Goal: Navigation & Orientation: Find specific page/section

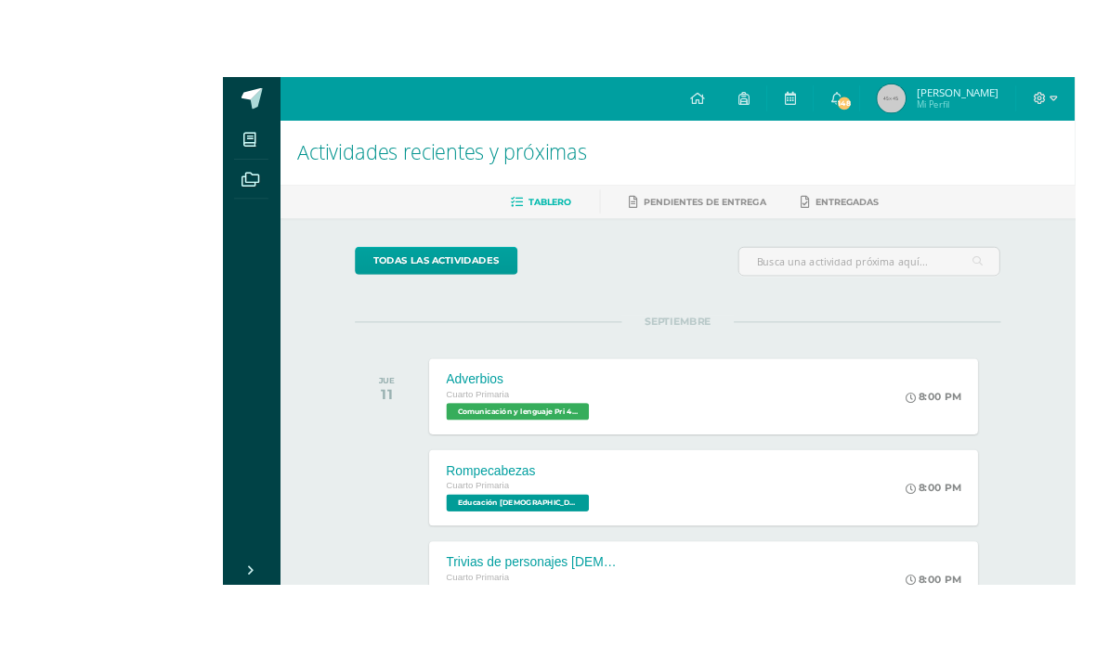
scroll to position [35, 0]
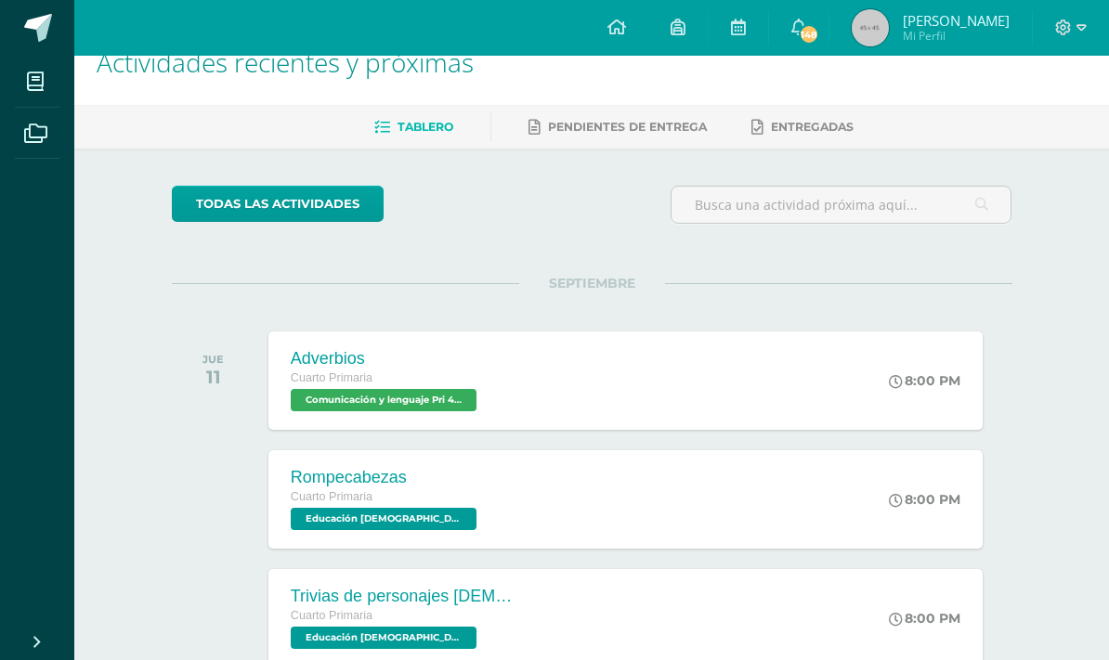
click at [627, 122] on span "Pendientes de entrega" at bounding box center [627, 127] width 159 height 14
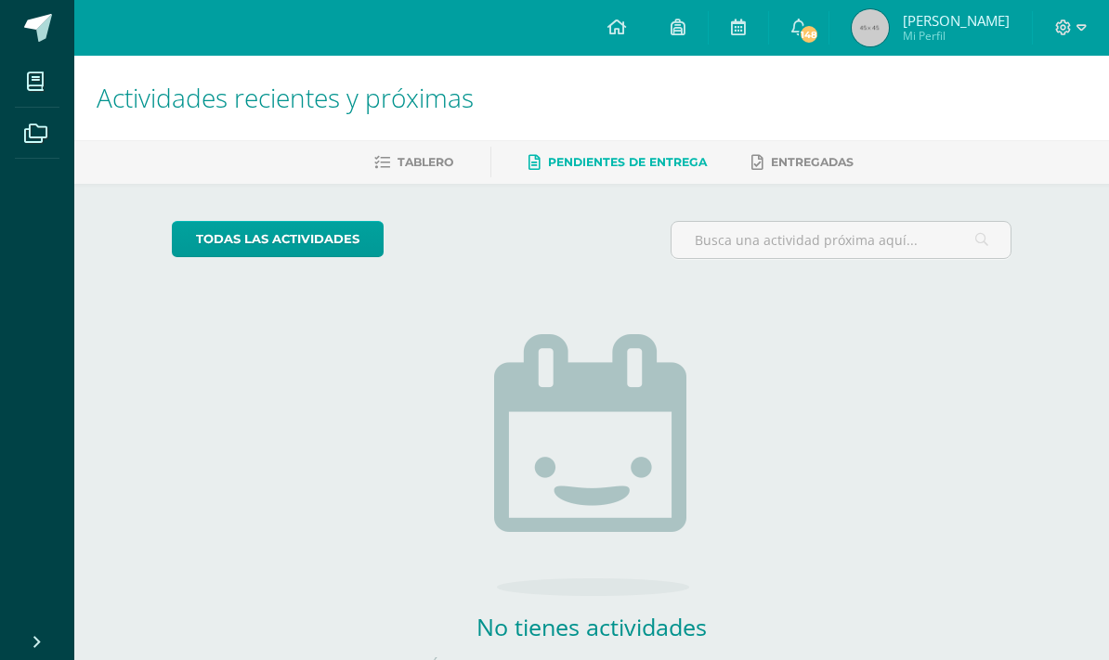
click at [815, 153] on link "Entregadas" at bounding box center [802, 163] width 102 height 30
click at [439, 149] on link "Tablero" at bounding box center [413, 163] width 79 height 30
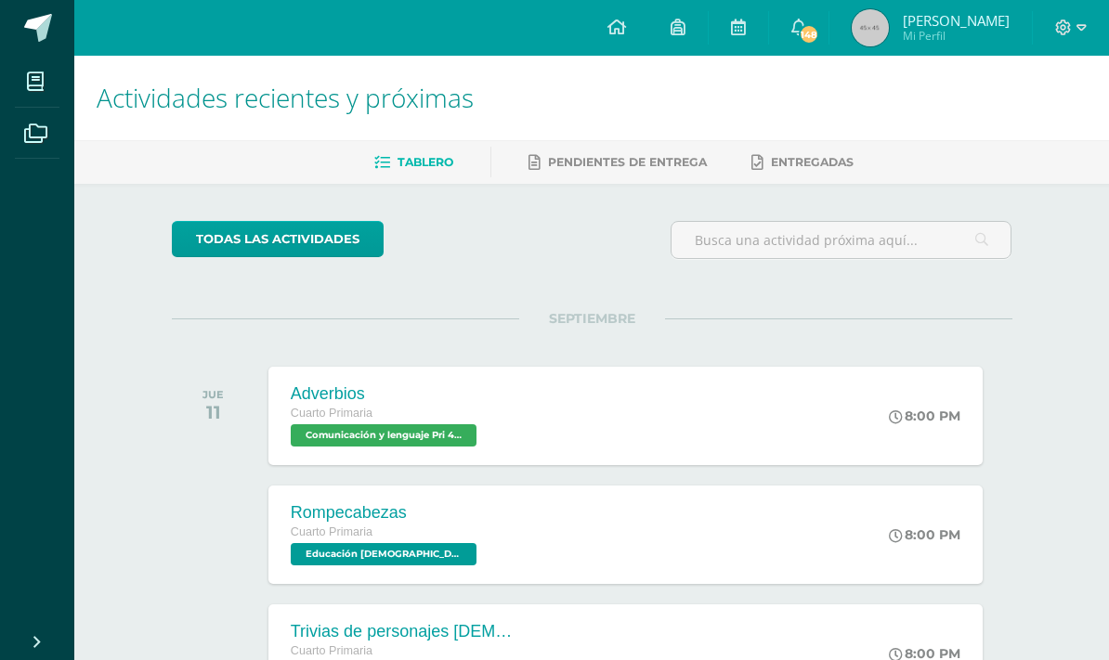
click at [235, 233] on link "todas las Actividades" at bounding box center [278, 239] width 212 height 36
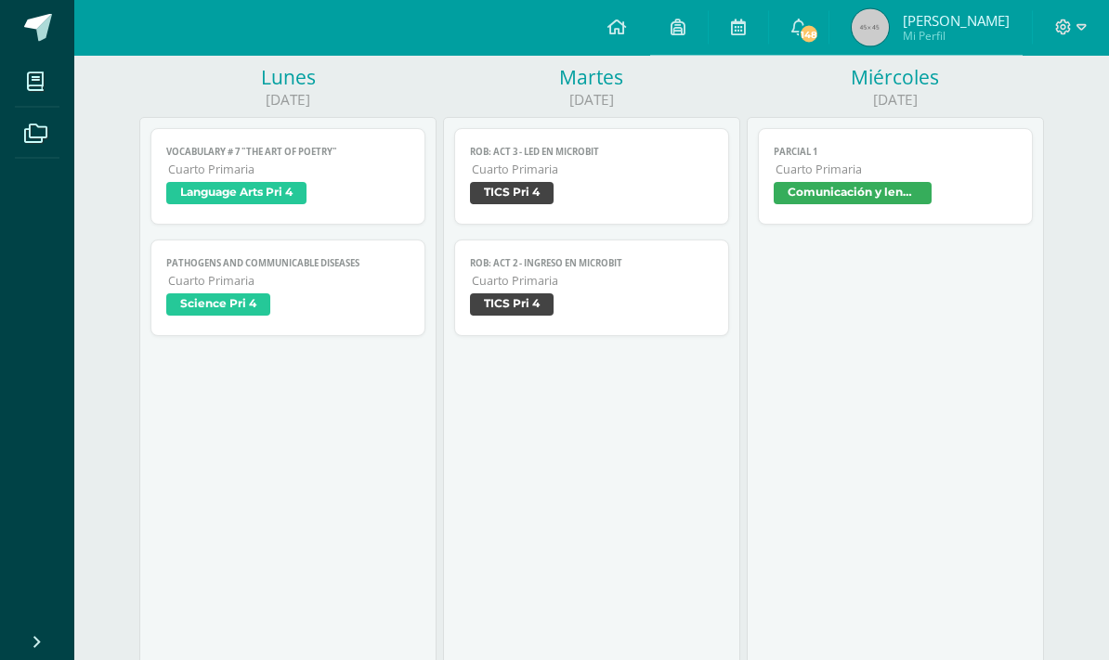
scroll to position [154, 0]
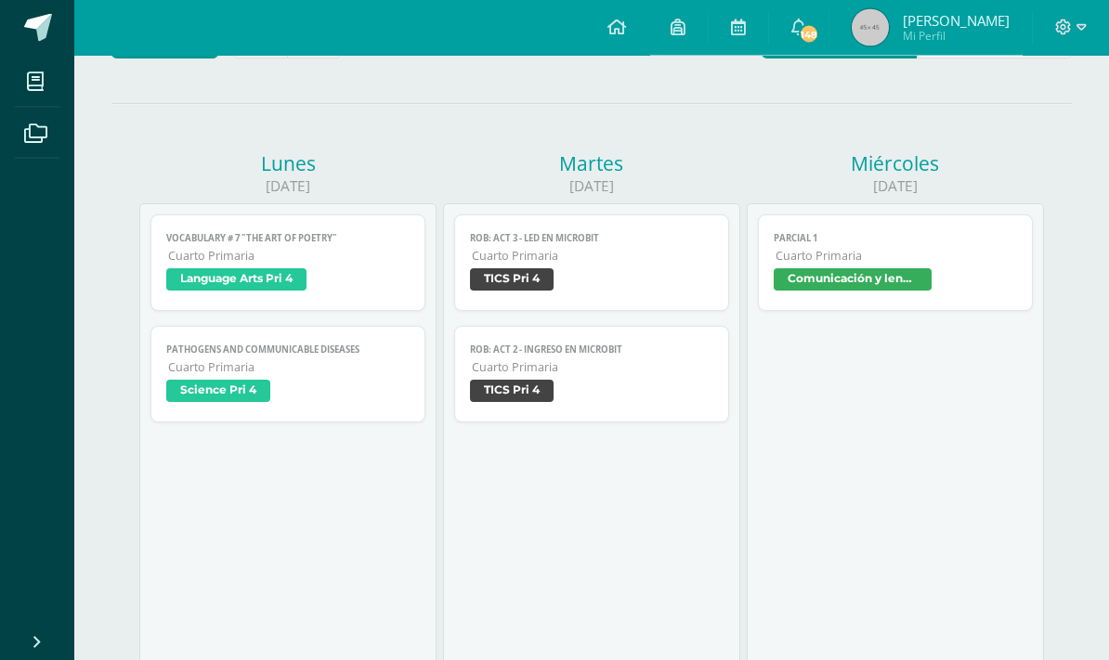
click at [896, 253] on link "Parcial 1 Cuarto Primaria Comunicación y lenguaje Pri 4" at bounding box center [895, 263] width 275 height 97
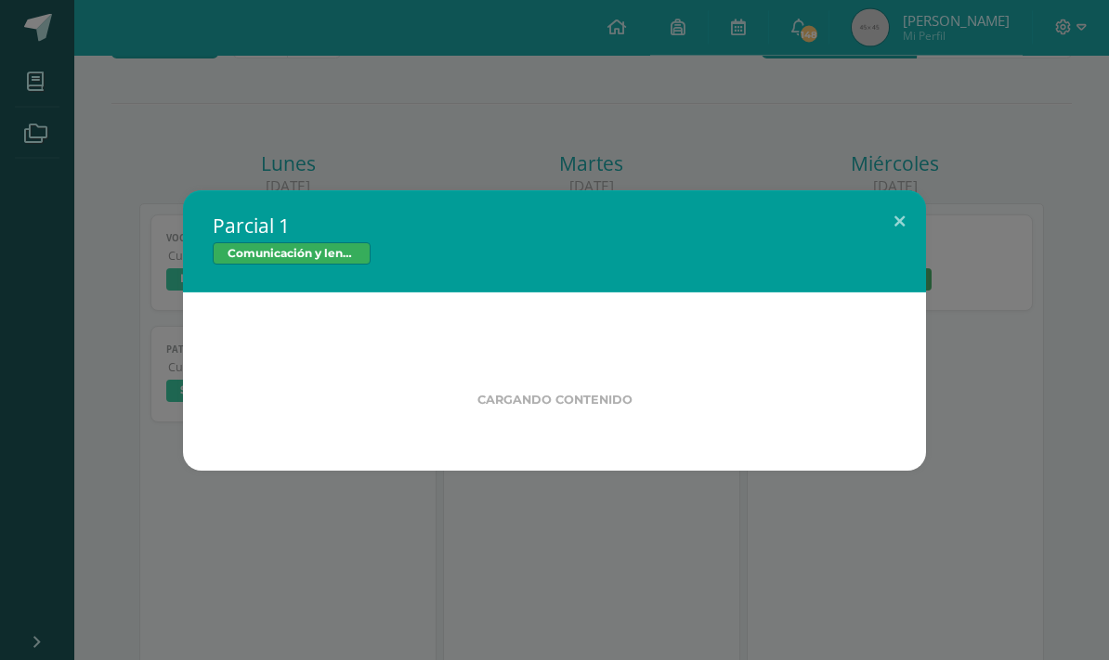
scroll to position [155, 0]
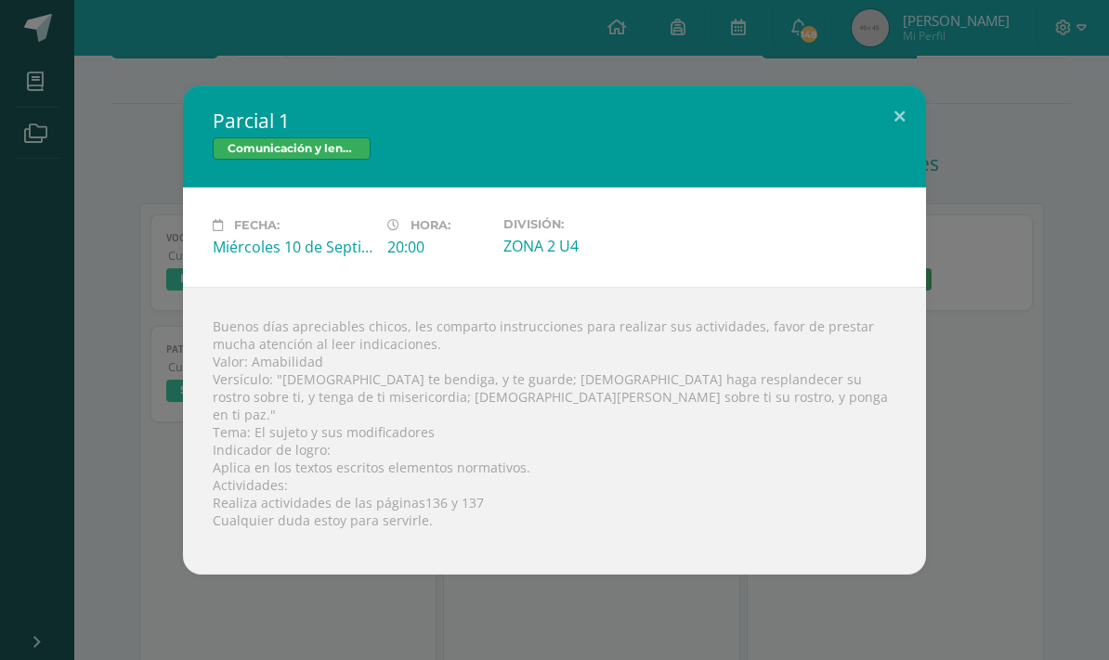
click at [1020, 263] on div "Parcial 1 Comunicación y lenguaje Pri 4 Fecha: Miércoles 10 de Septiembre Hora:…" at bounding box center [554, 329] width 1094 height 489
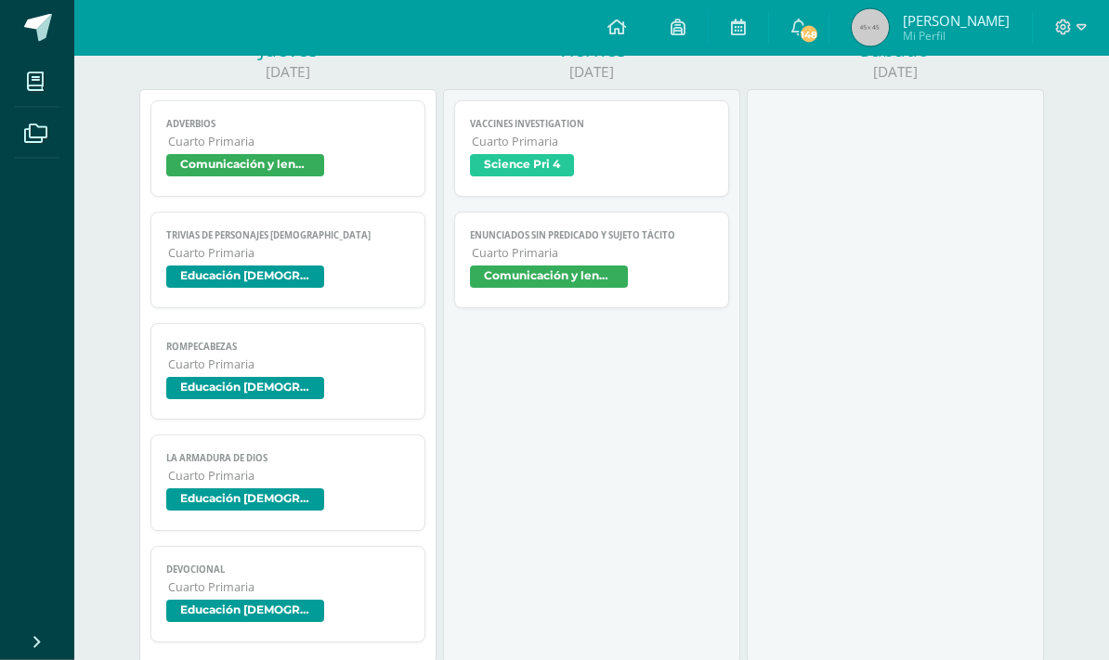
scroll to position [911, 0]
click at [352, 372] on span "Cuarto Primaria" at bounding box center [288, 365] width 241 height 16
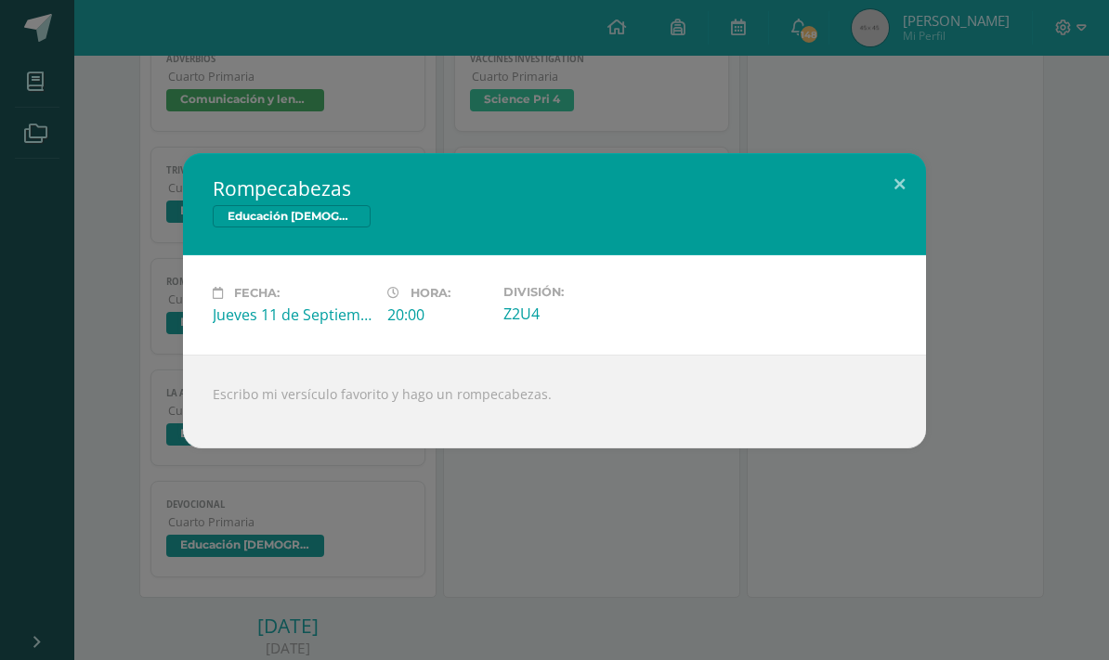
scroll to position [962, 0]
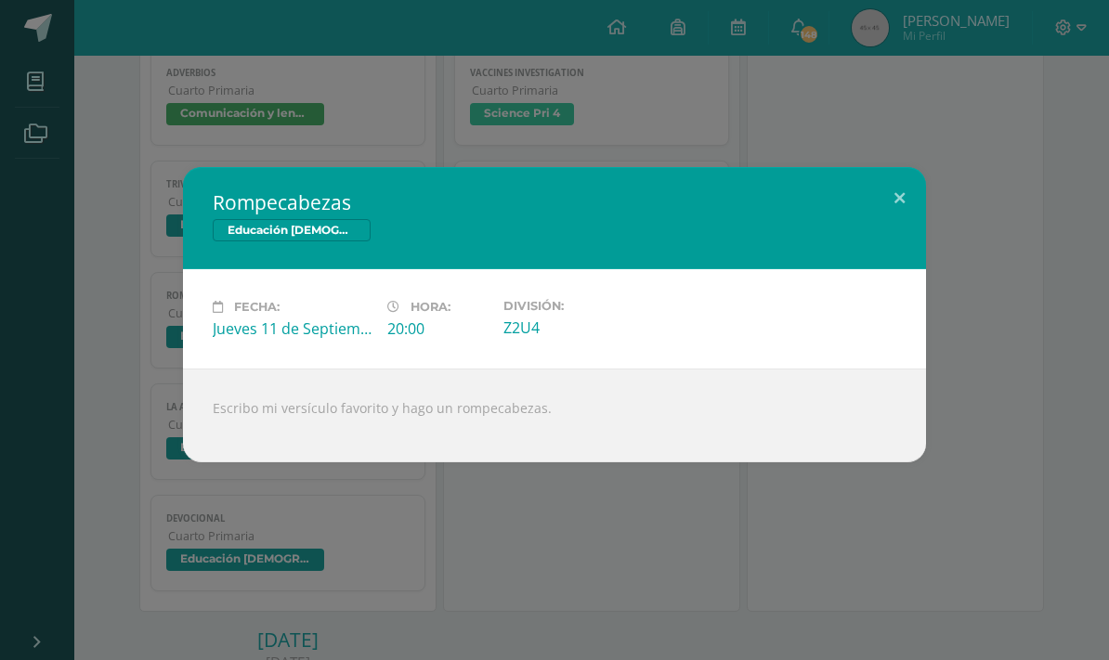
click at [909, 188] on button at bounding box center [899, 198] width 53 height 63
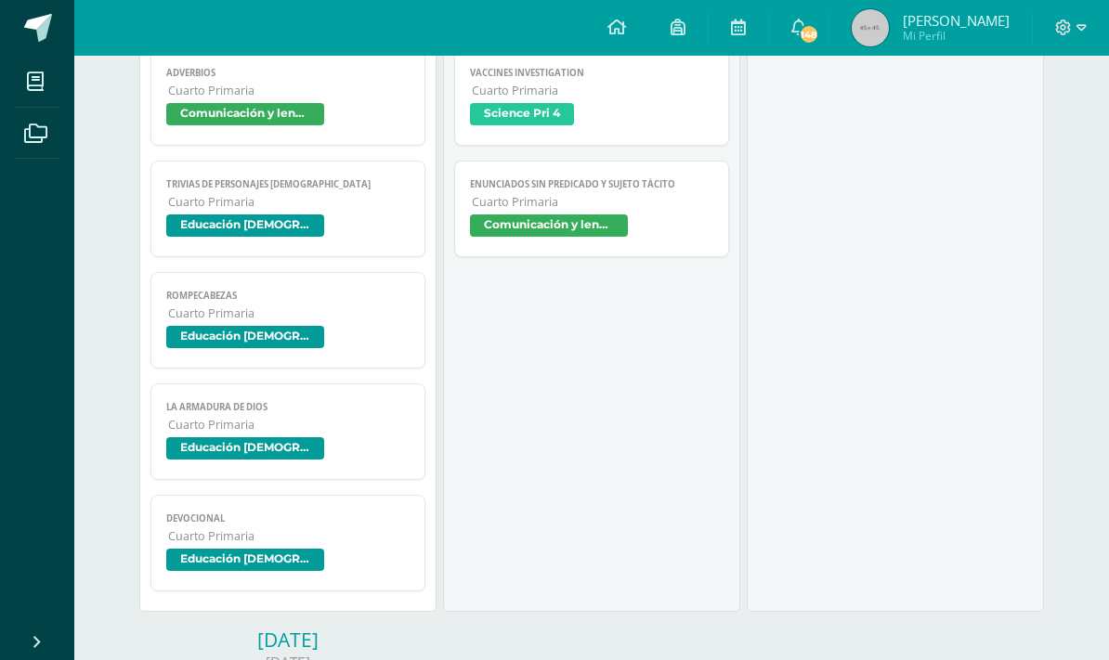
click at [379, 461] on span "Educación [DEMOGRAPHIC_DATA] Pri 4" at bounding box center [287, 450] width 243 height 27
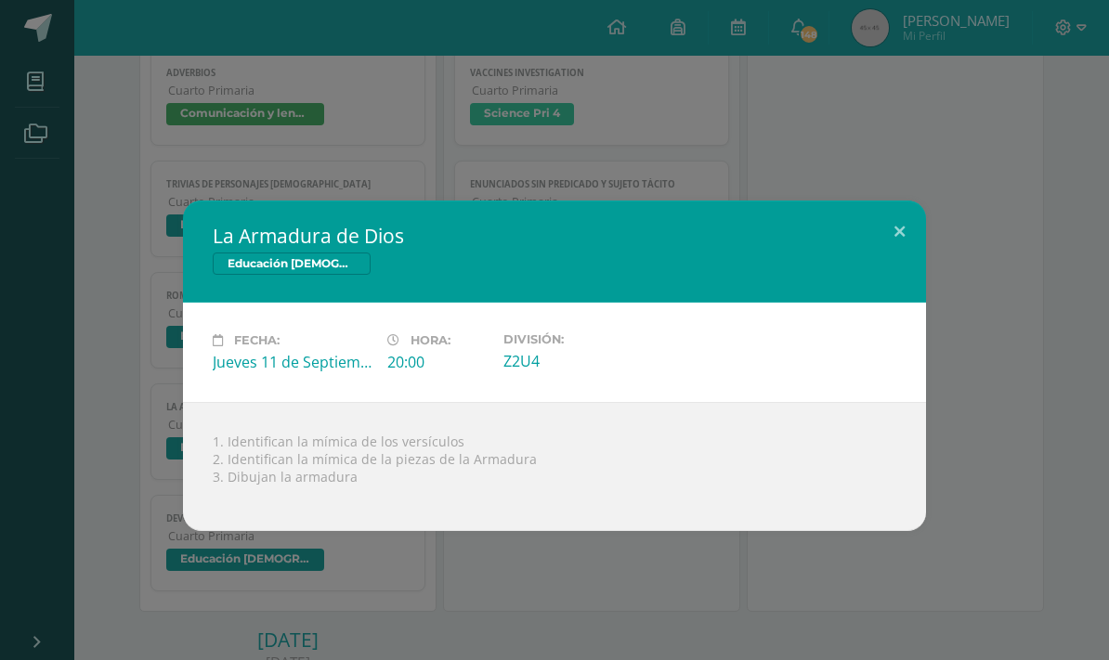
click at [901, 231] on button at bounding box center [899, 232] width 53 height 63
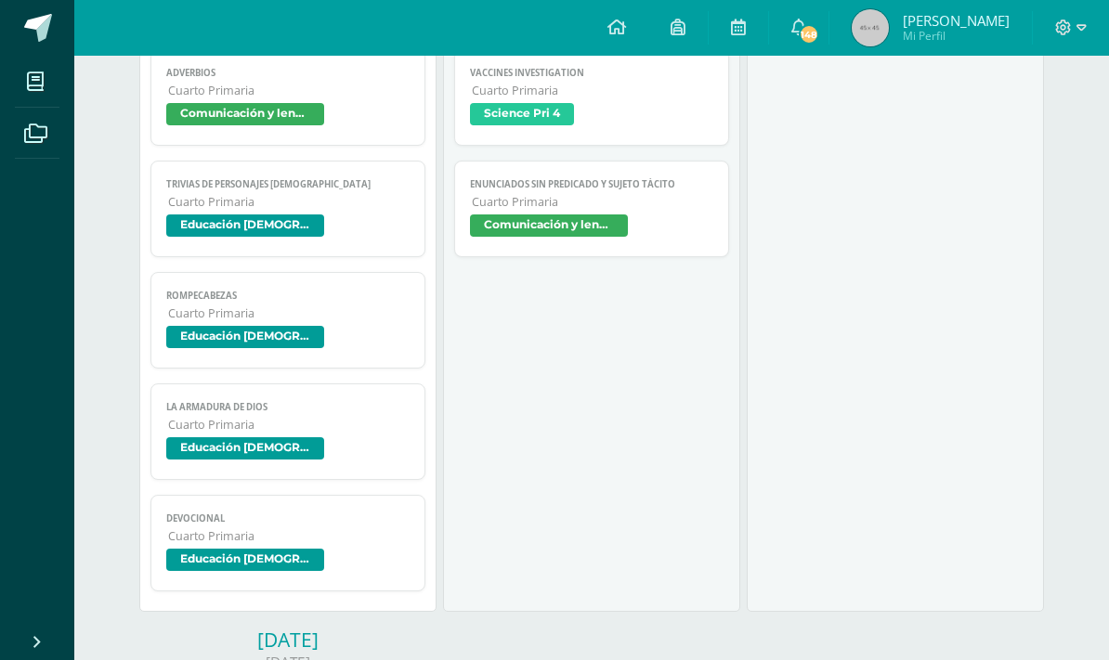
click at [293, 571] on span "Educación [DEMOGRAPHIC_DATA] Pri 4" at bounding box center [245, 560] width 158 height 22
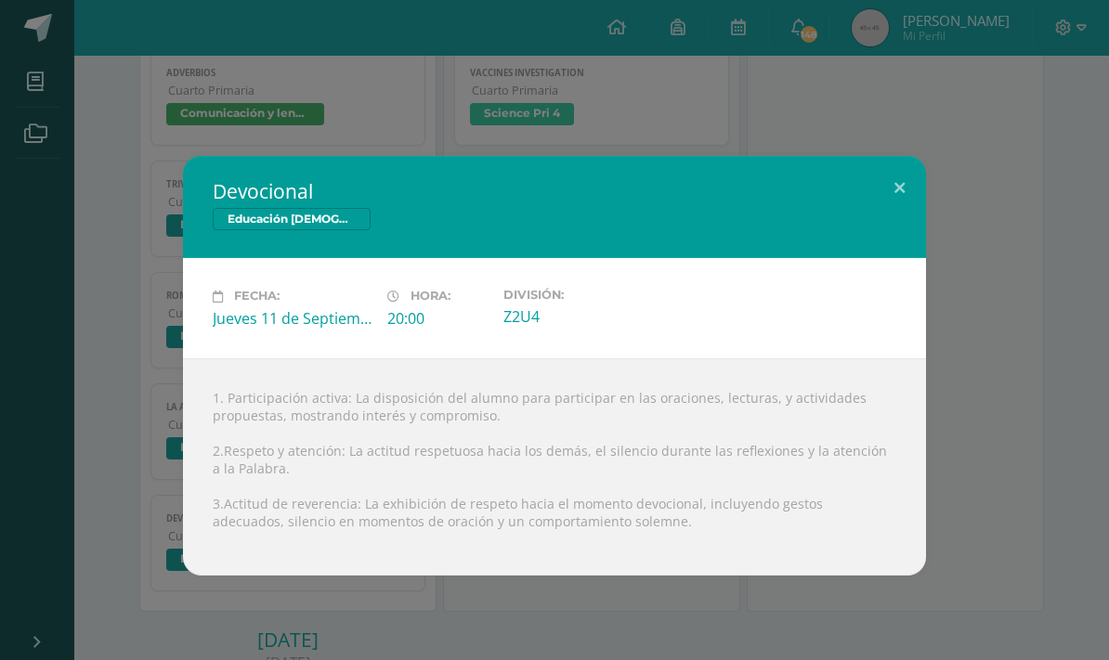
click at [890, 172] on button at bounding box center [899, 187] width 53 height 63
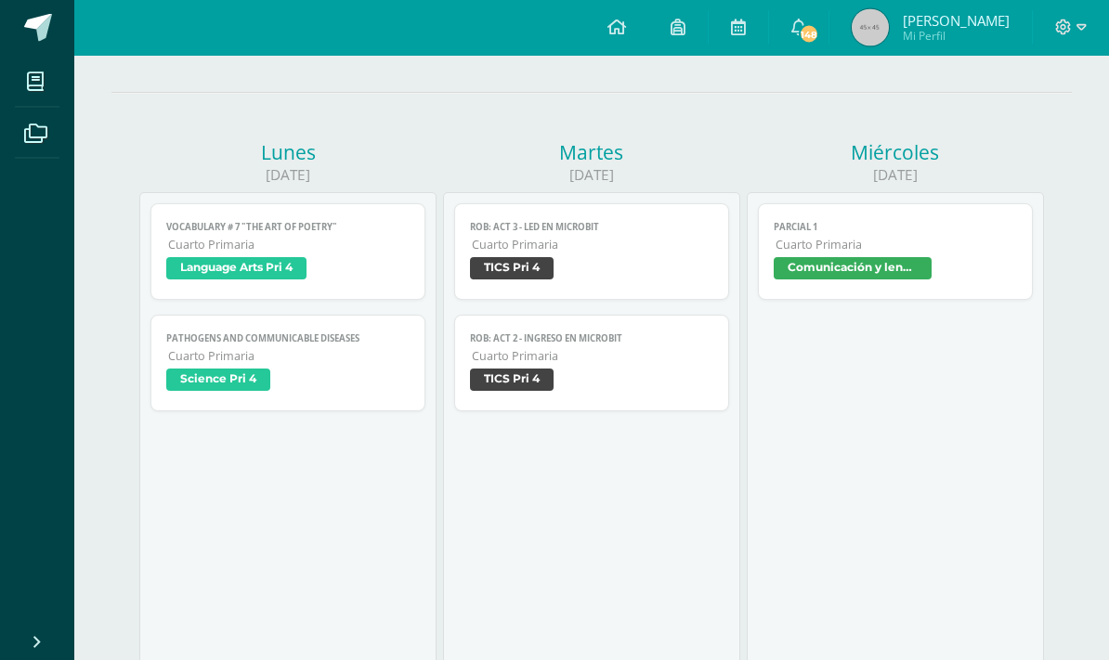
scroll to position [0, 0]
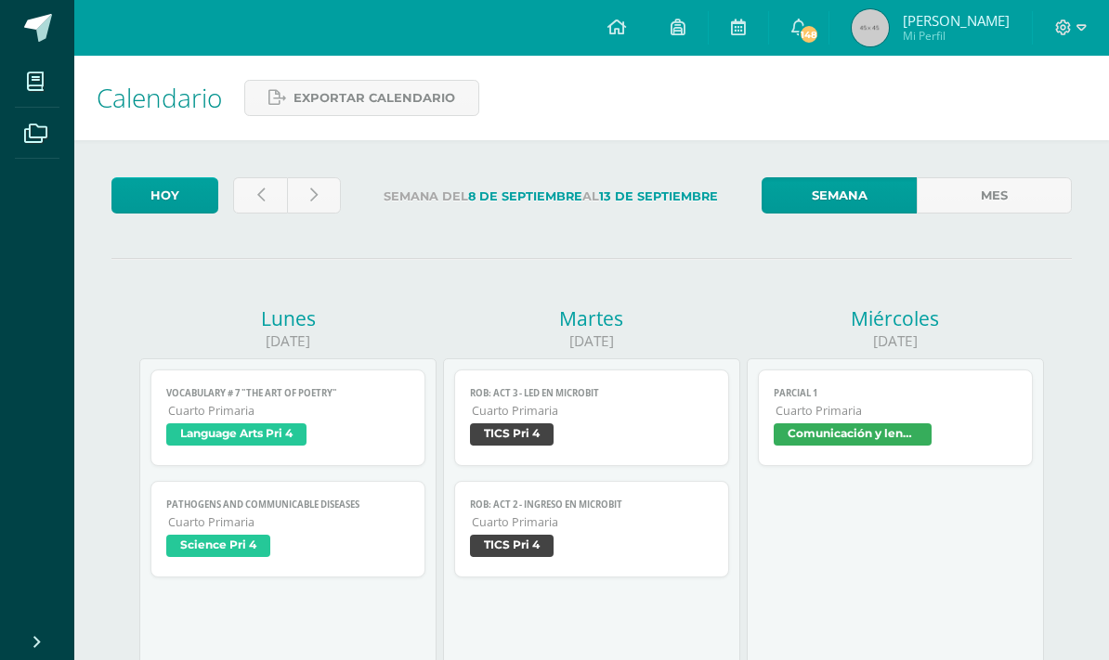
click at [987, 203] on link "Mes" at bounding box center [993, 195] width 155 height 36
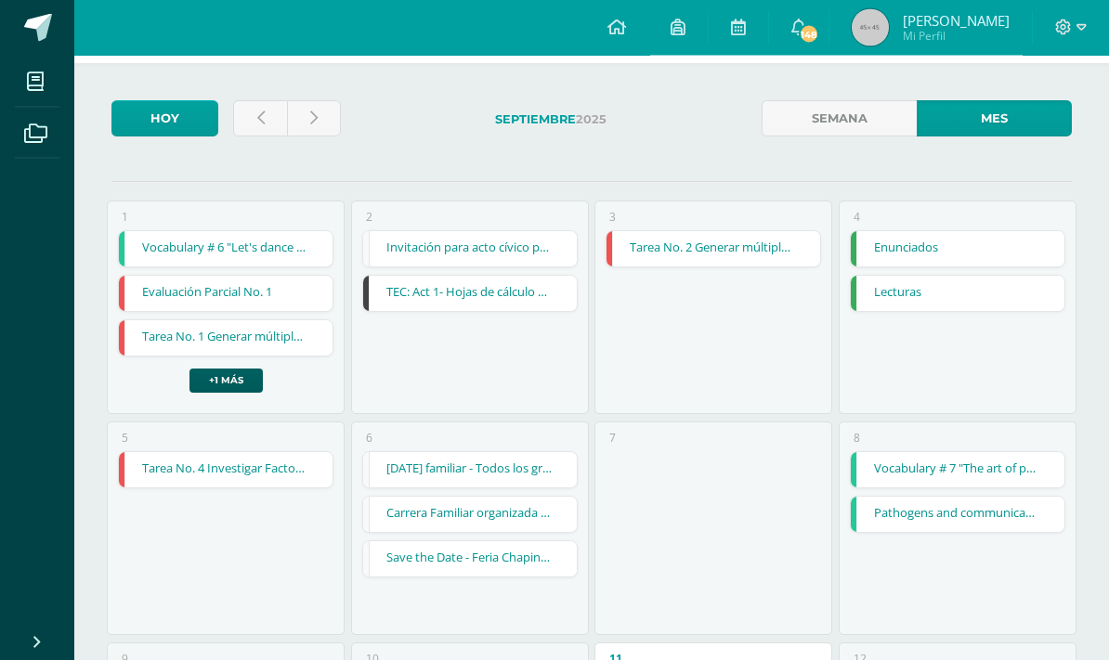
scroll to position [77, 0]
click at [746, 249] on link "Tarea No. 2 Generar múltiplos usando factores" at bounding box center [713, 248] width 214 height 35
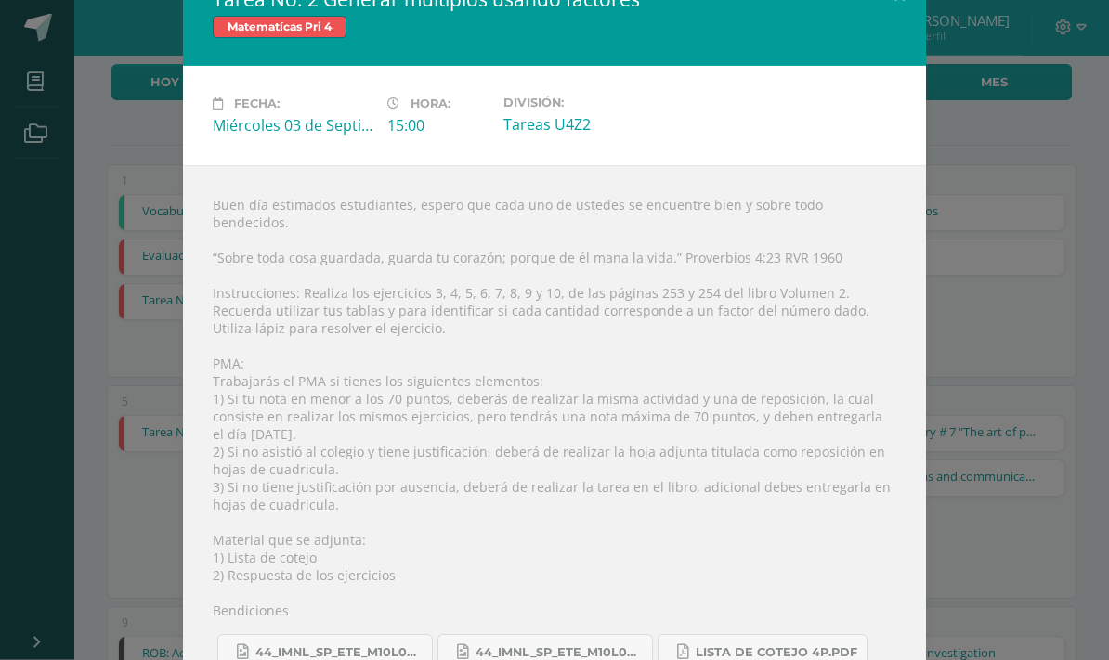
scroll to position [113, 0]
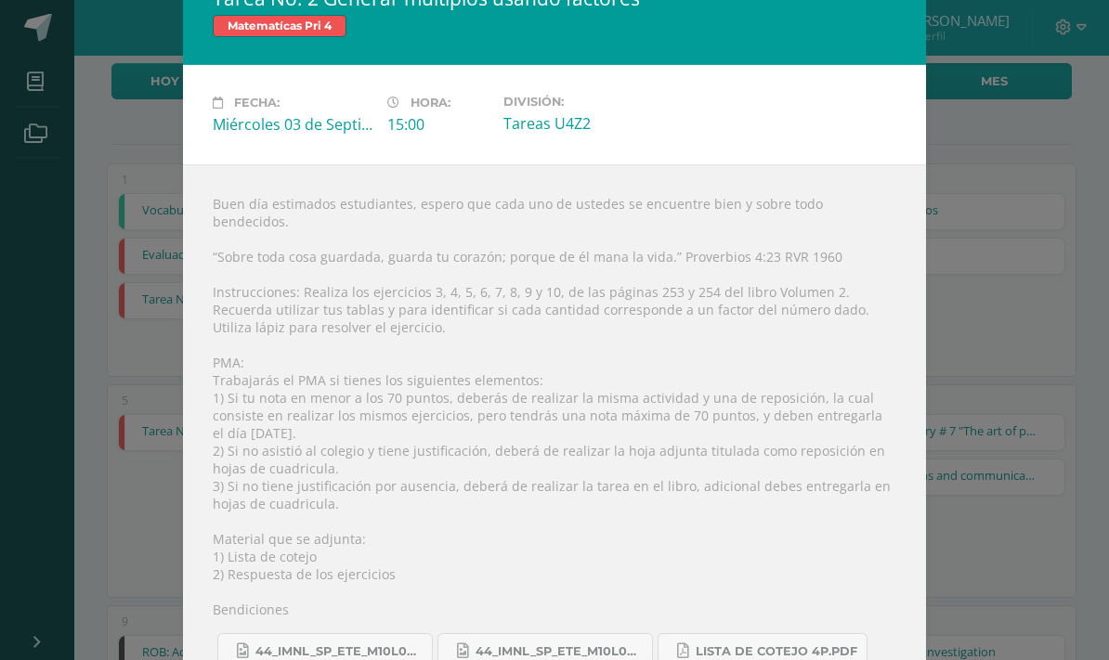
click at [984, 146] on div "Tarea No. 2 Generar múltiplos usando factores Matematícas Pri 4 Fecha: [DATE] H…" at bounding box center [554, 332] width 1094 height 737
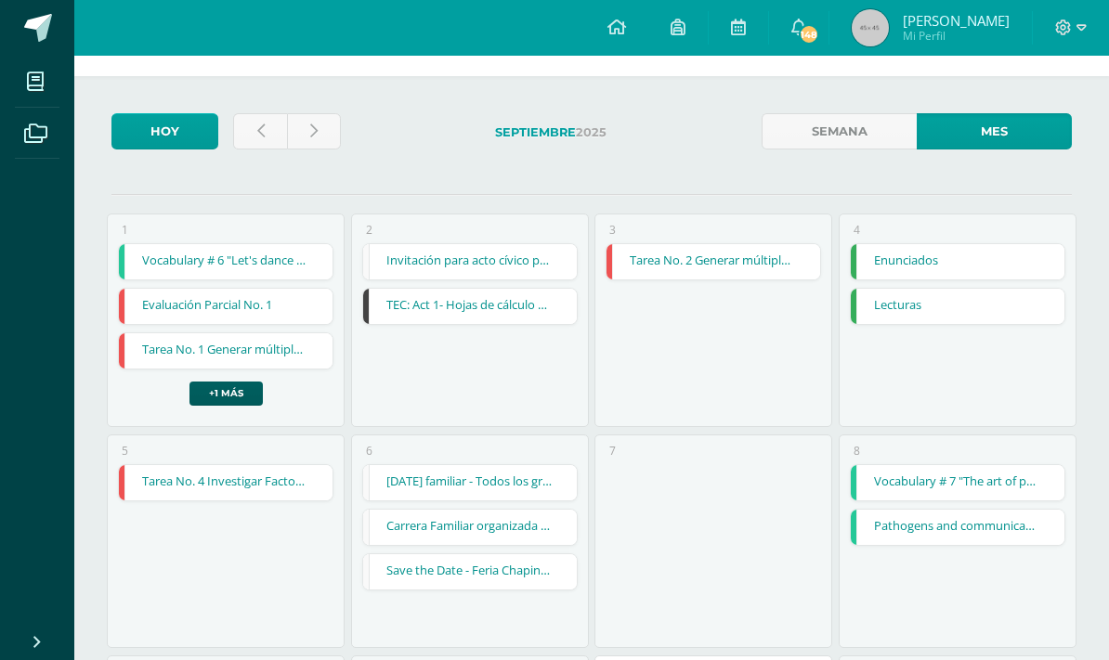
scroll to position [0, 0]
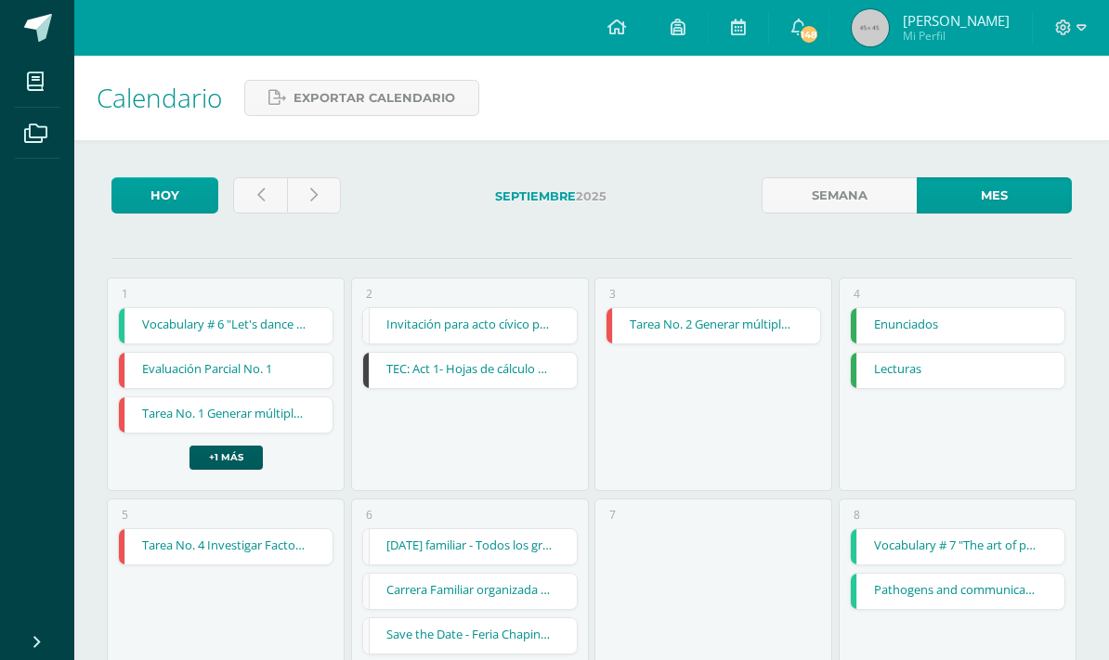
click at [38, 86] on icon at bounding box center [35, 81] width 17 height 19
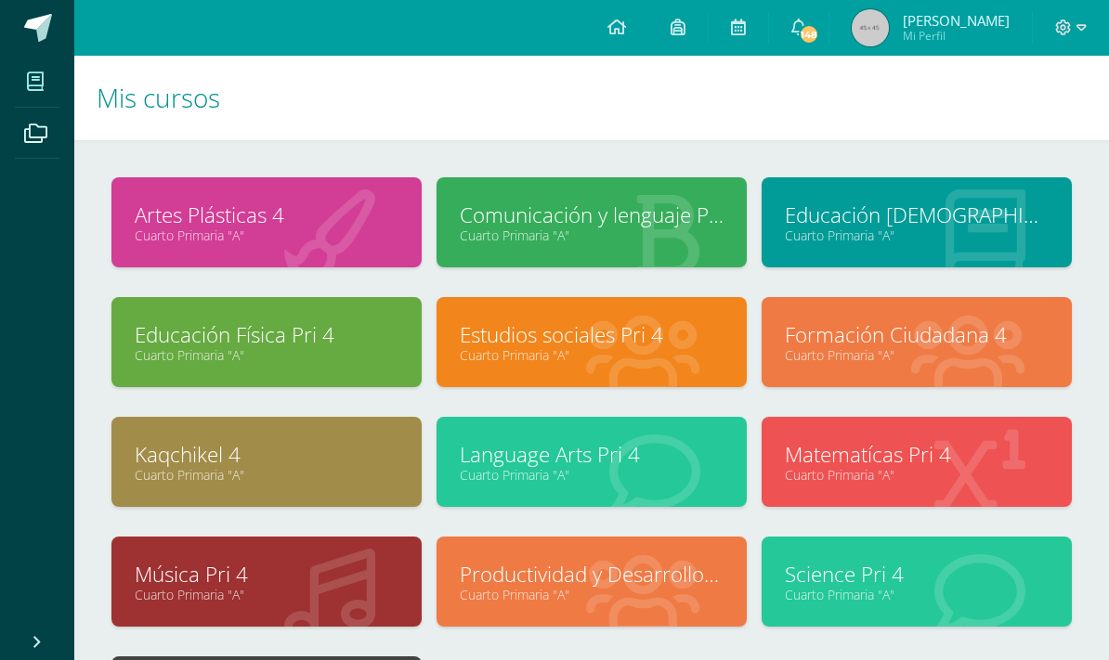
click at [900, 297] on div "Educación [DEMOGRAPHIC_DATA] Pri 4 Cuarto Primaria "A"" at bounding box center [916, 237] width 325 height 120
click at [892, 468] on link "Cuarto Primaria "A"" at bounding box center [917, 475] width 264 height 18
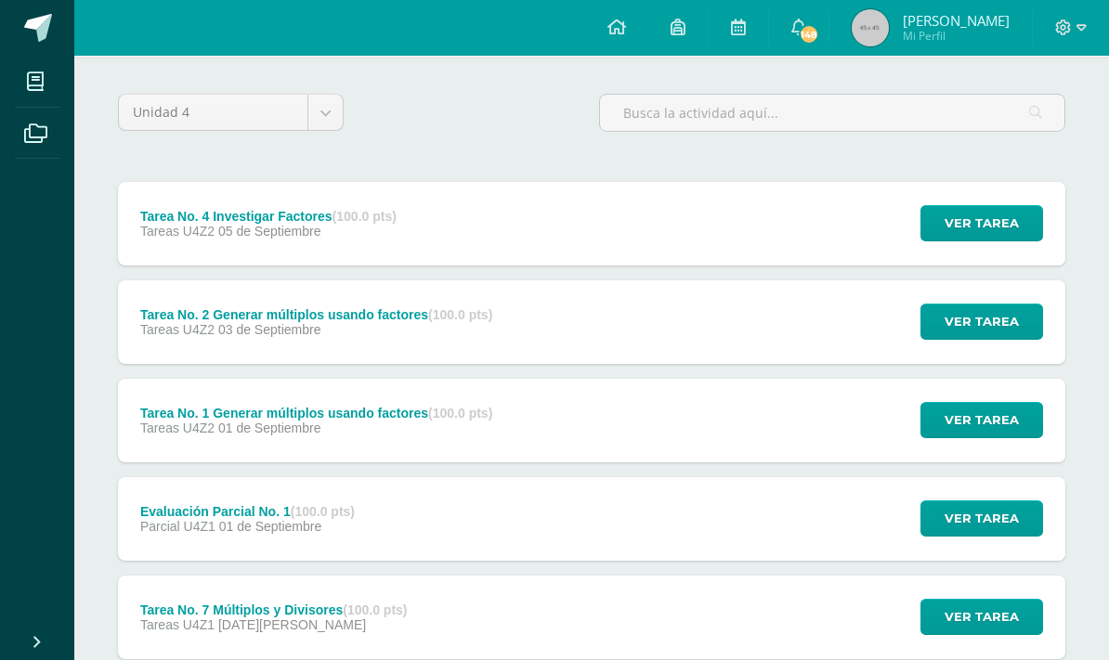
scroll to position [128, 0]
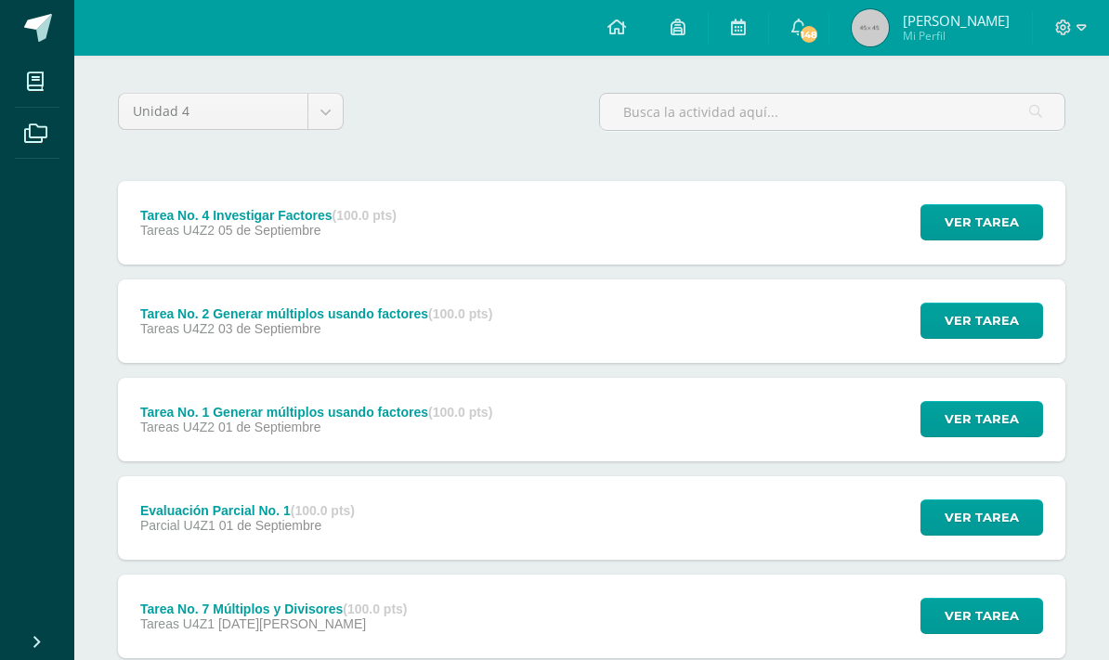
click at [966, 434] on span "Ver tarea" at bounding box center [981, 419] width 74 height 34
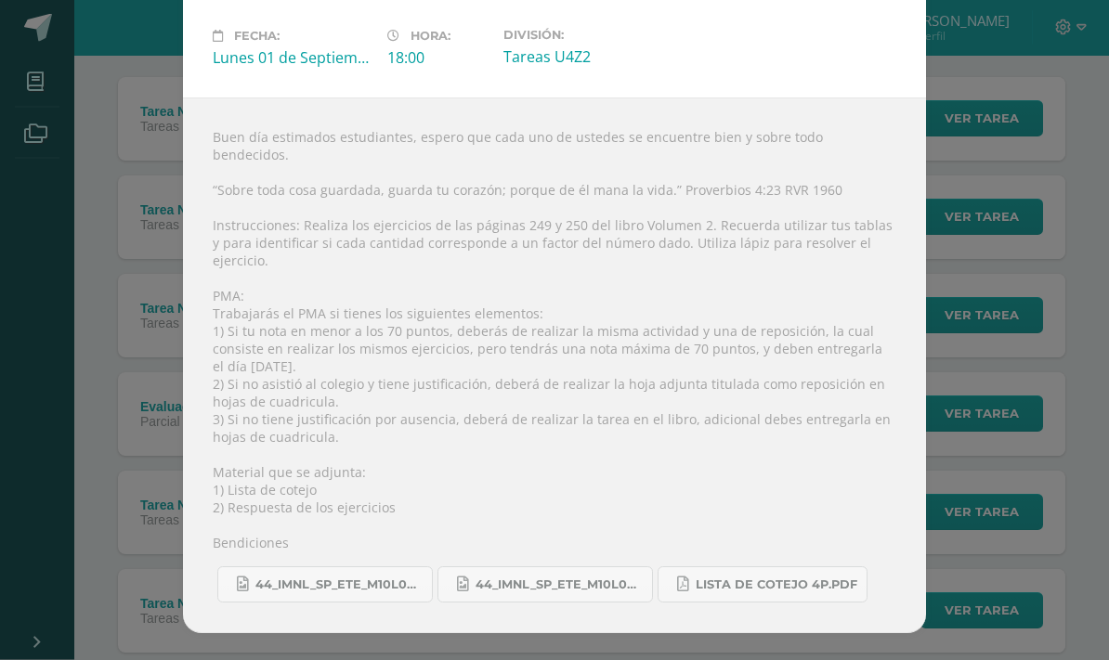
scroll to position [232, 0]
click at [1071, 86] on div "Tarea No. 1 Generar múltiplos usando factores Matematícas Pri 4 Fecha: Lunes 01…" at bounding box center [554, 264] width 1094 height 737
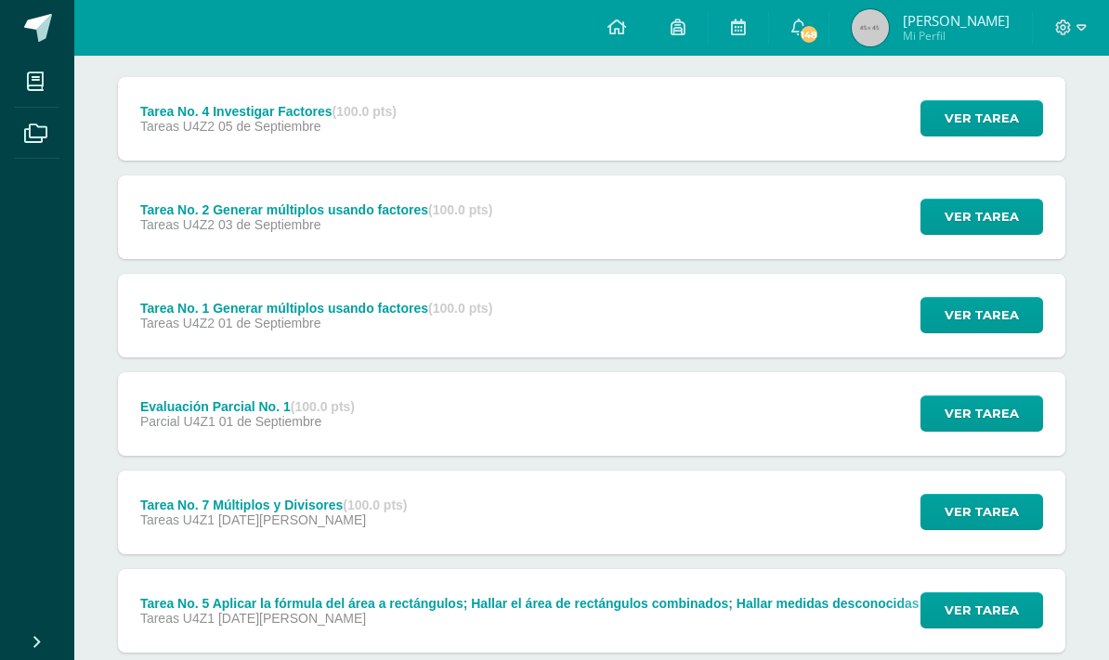
click at [979, 225] on span "Ver tarea" at bounding box center [981, 217] width 74 height 34
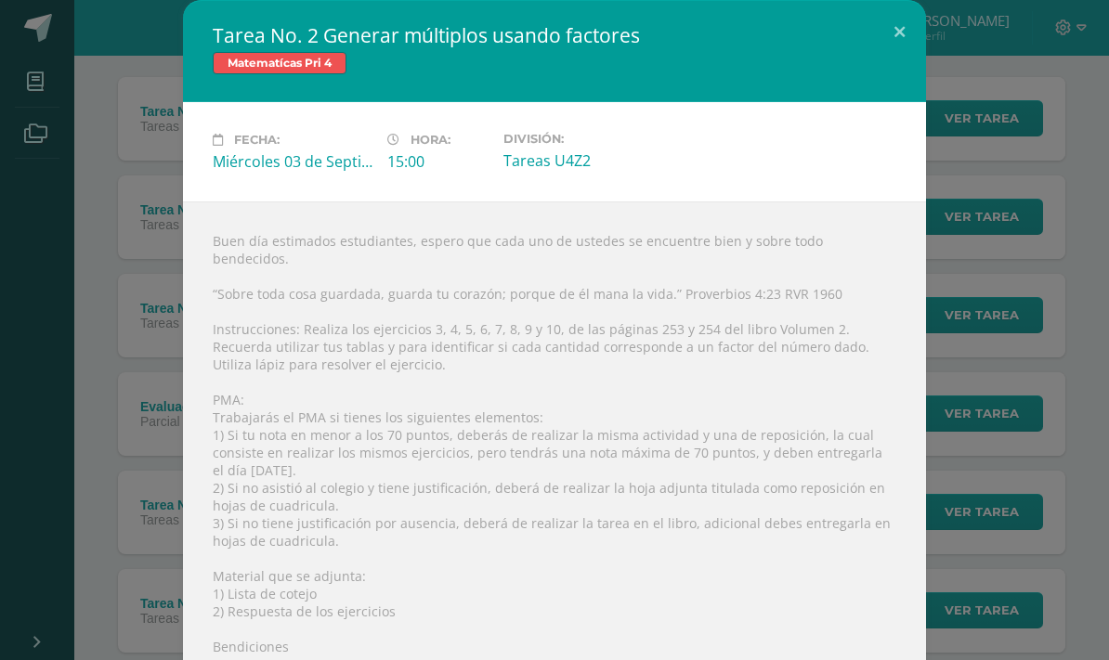
scroll to position [227, 0]
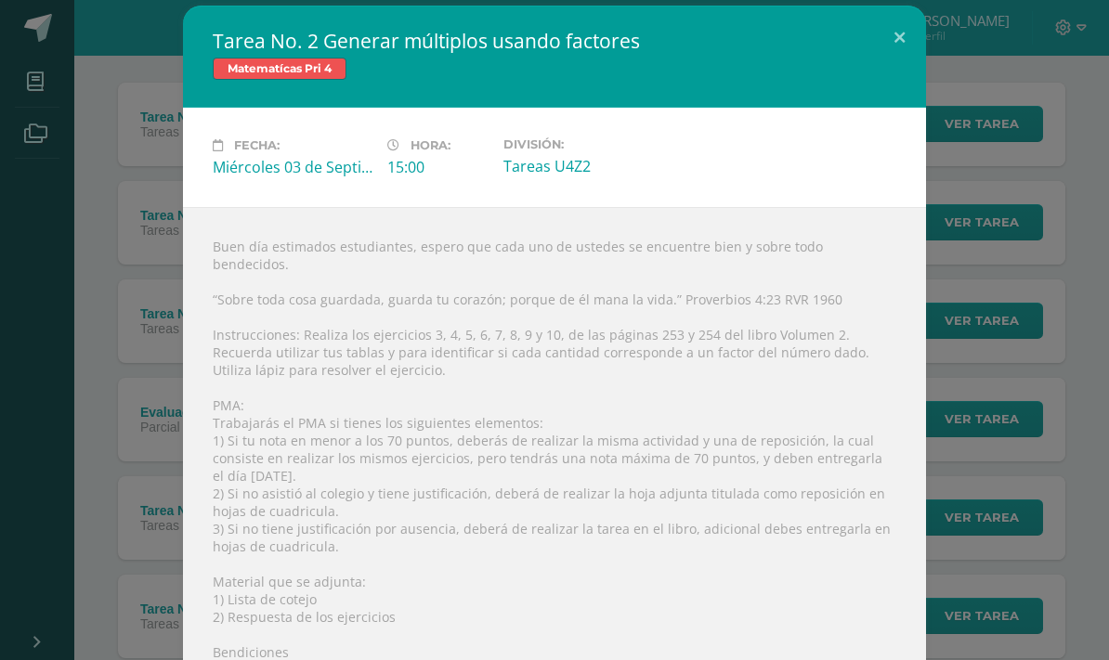
click at [1068, 179] on div "Tarea No. 2 Generar múltiplos usando factores Matematícas Pri 4 Fecha: Miércole…" at bounding box center [554, 374] width 1094 height 737
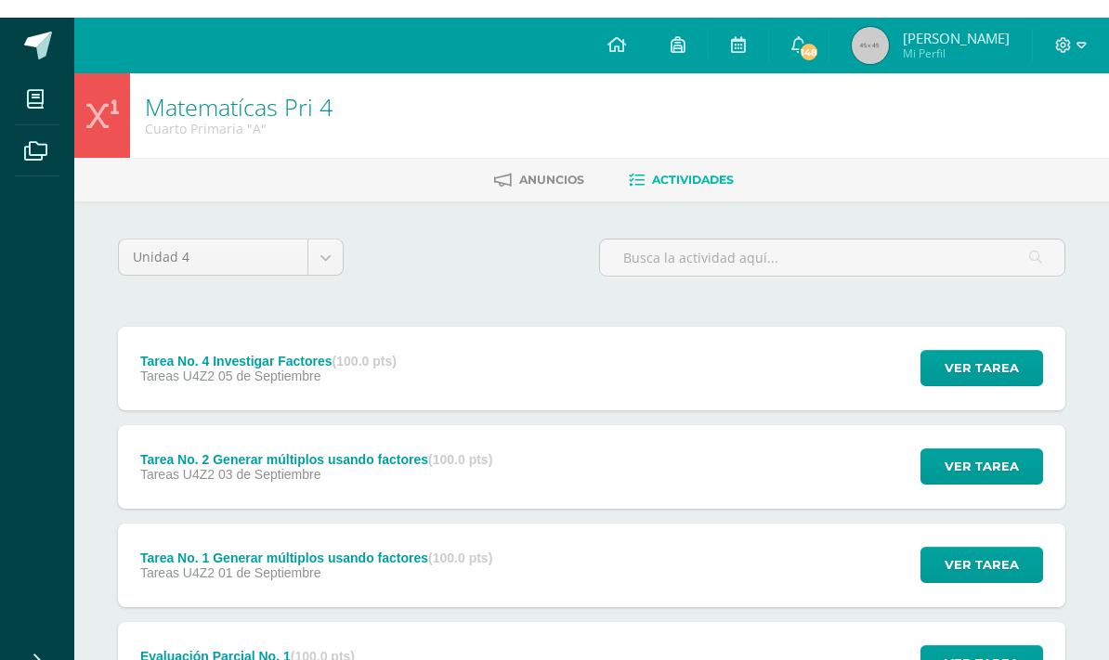
scroll to position [19, 0]
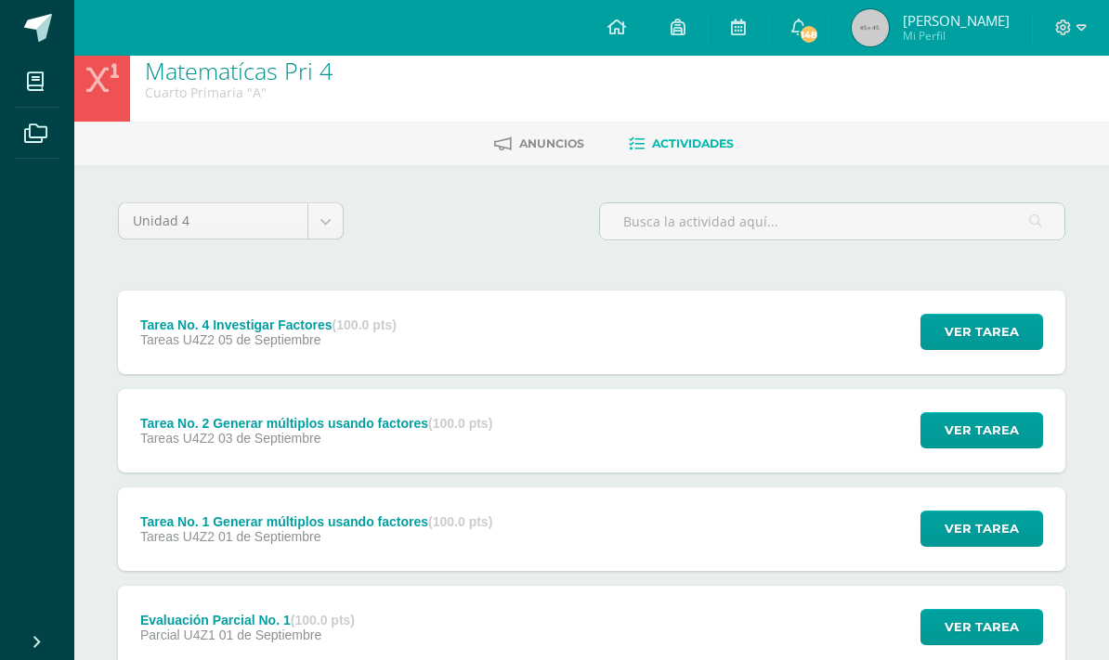
click at [973, 332] on span "Ver tarea" at bounding box center [981, 332] width 74 height 34
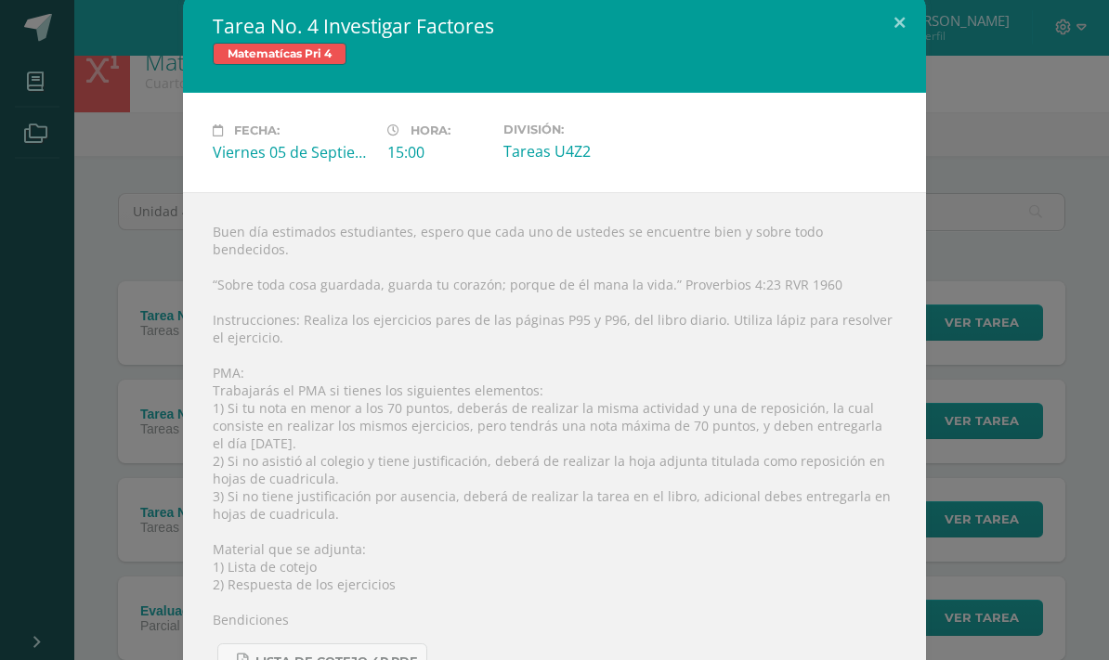
scroll to position [0, 0]
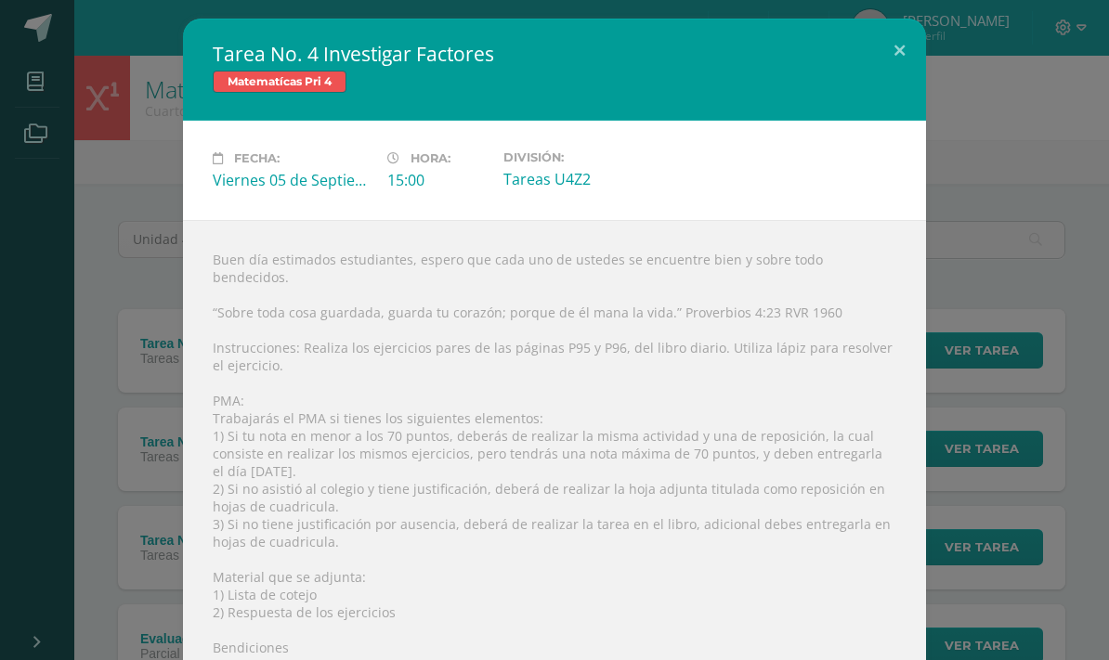
click at [898, 52] on button at bounding box center [899, 50] width 53 height 63
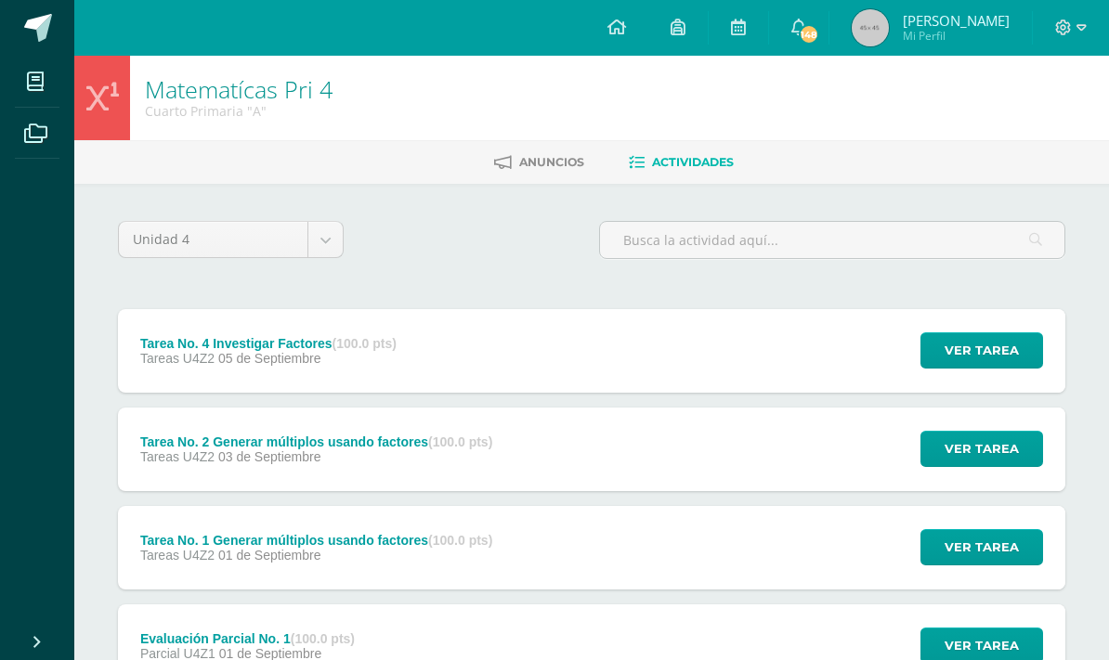
click at [626, 38] on span at bounding box center [616, 28] width 19 height 20
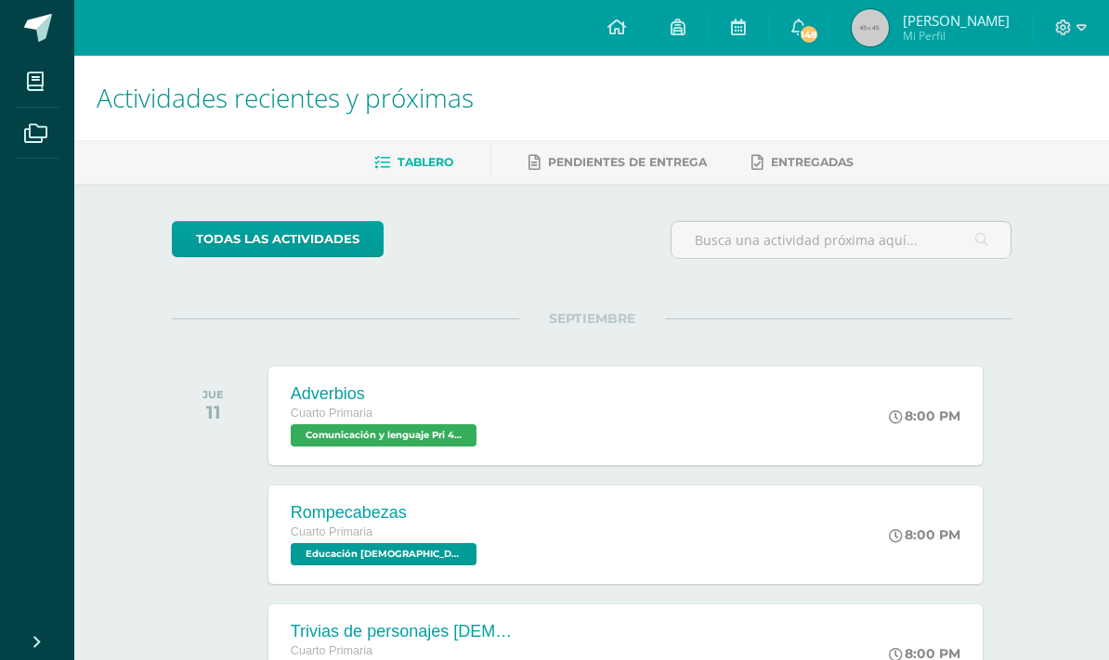
click at [626, 38] on span at bounding box center [616, 28] width 19 height 20
click at [650, 167] on span "Pendientes de entrega" at bounding box center [627, 162] width 159 height 14
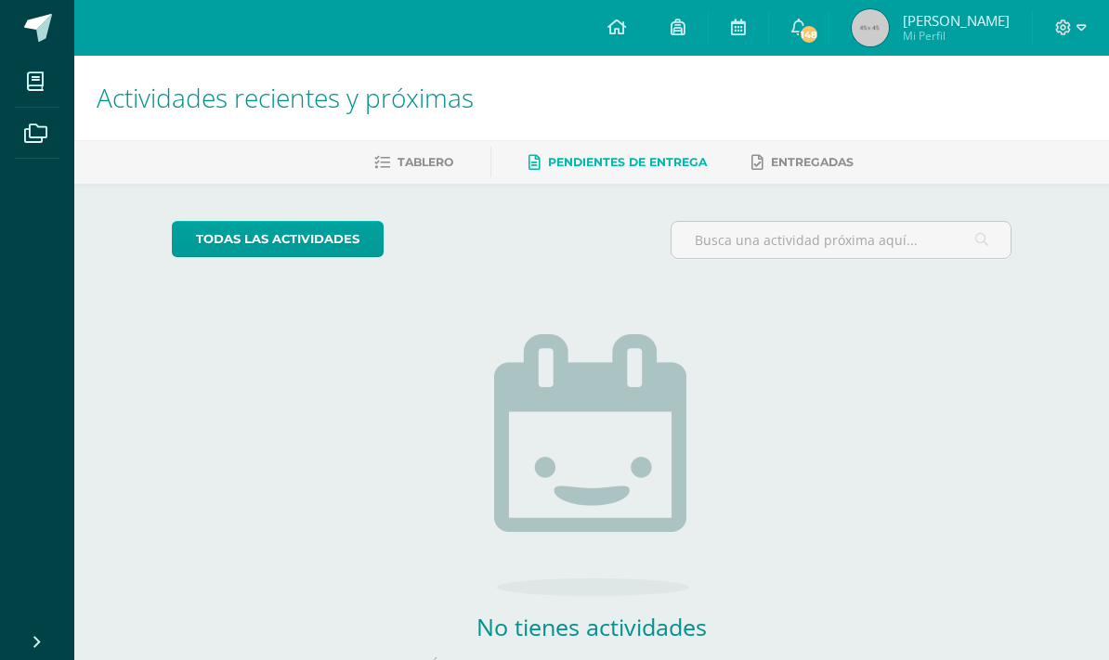
click at [807, 160] on span "Entregadas" at bounding box center [812, 162] width 83 height 14
click at [685, 34] on icon at bounding box center [677, 27] width 15 height 17
click at [968, 320] on div "todas las Actividades No tienes actividades Échale un vistazo a los demás perío…" at bounding box center [592, 471] width 915 height 574
click at [819, 32] on span "148" at bounding box center [809, 34] width 20 height 20
click at [1052, 313] on div "Actividades recientes y próximas Tablero Pendientes de entrega Entregadas todas…" at bounding box center [591, 406] width 1034 height 701
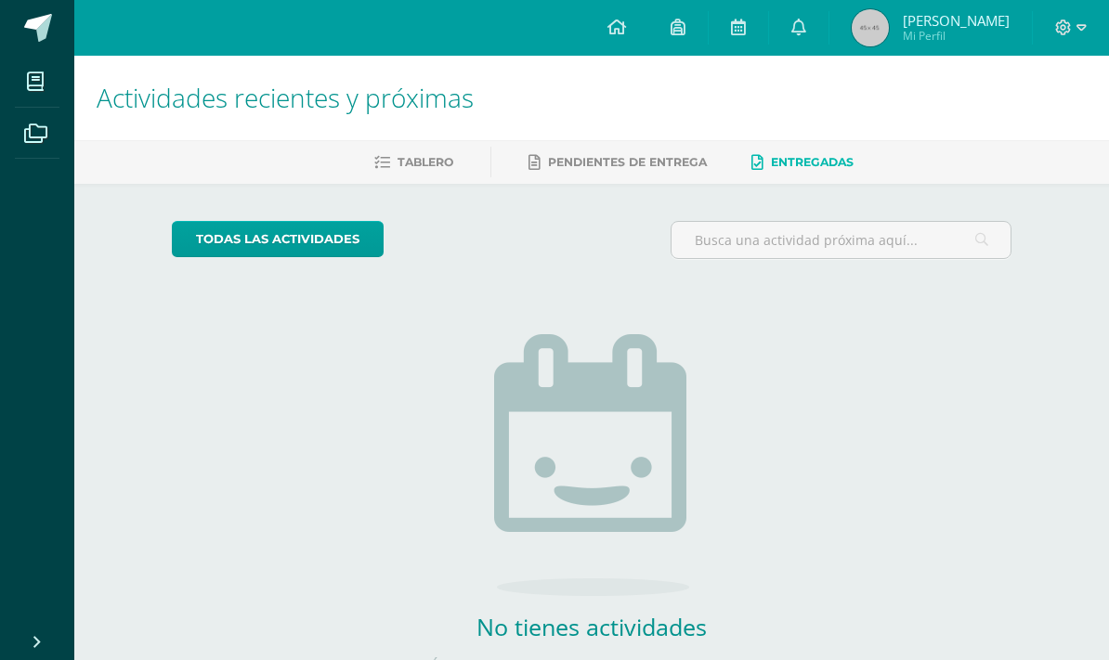
click at [626, 27] on icon at bounding box center [616, 27] width 19 height 17
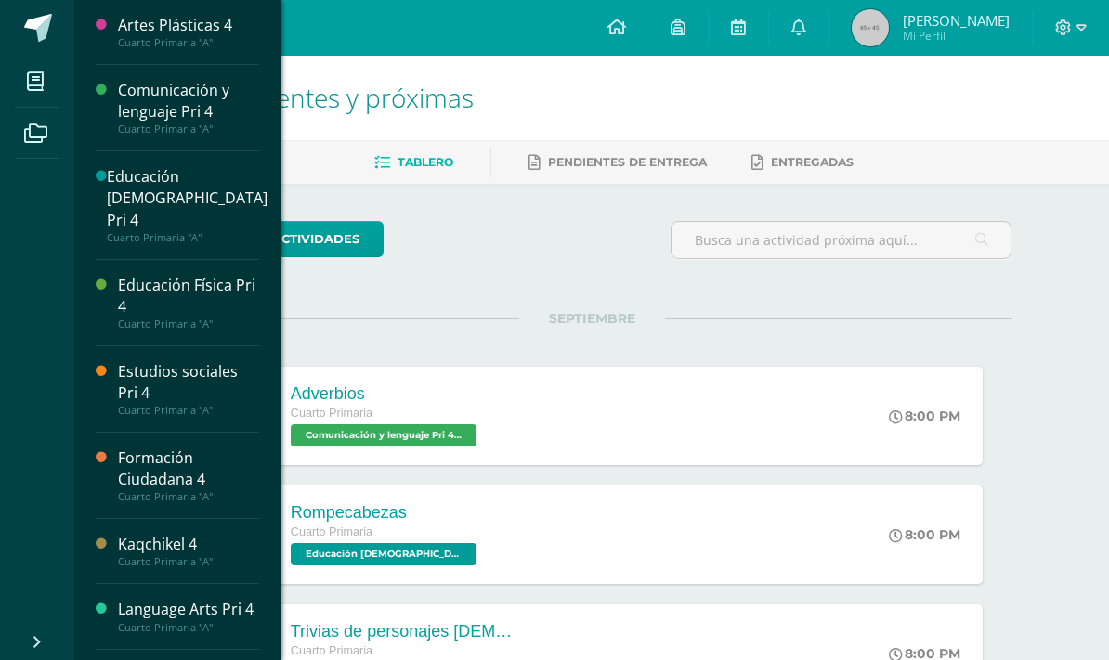
click at [38, 93] on span at bounding box center [36, 81] width 42 height 42
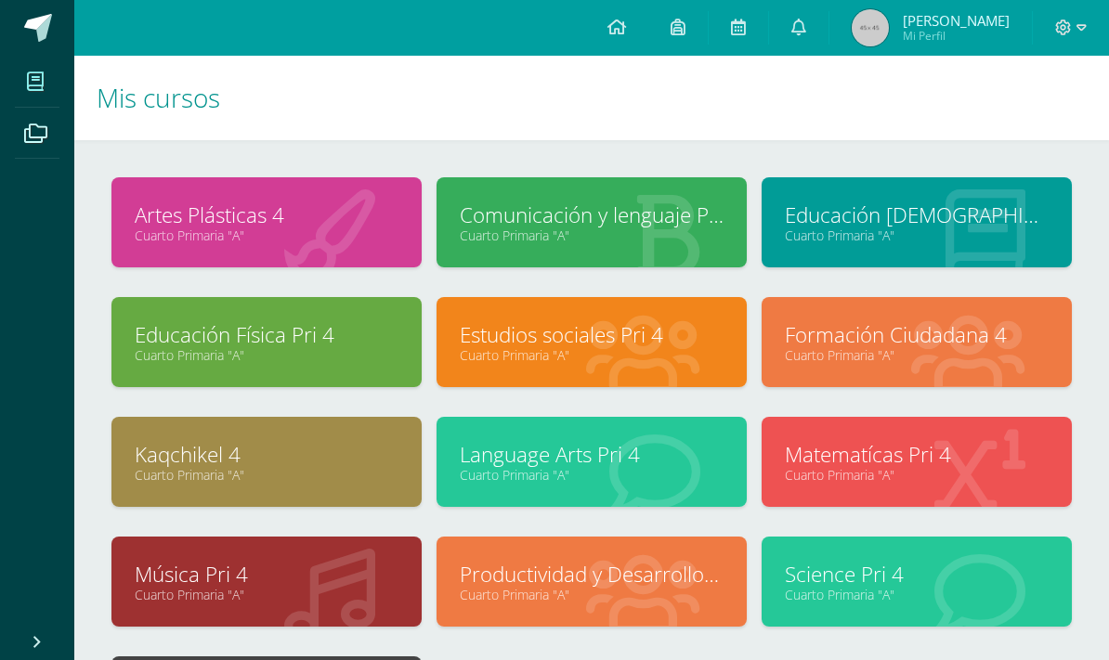
click at [25, 144] on span at bounding box center [36, 132] width 42 height 42
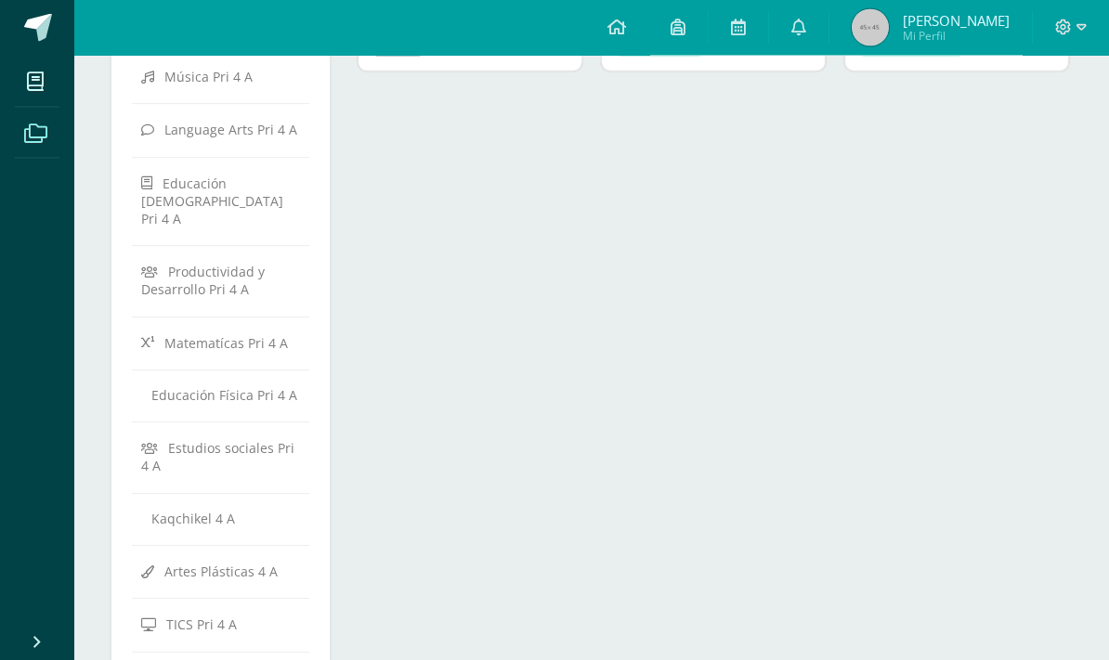
scroll to position [358, 0]
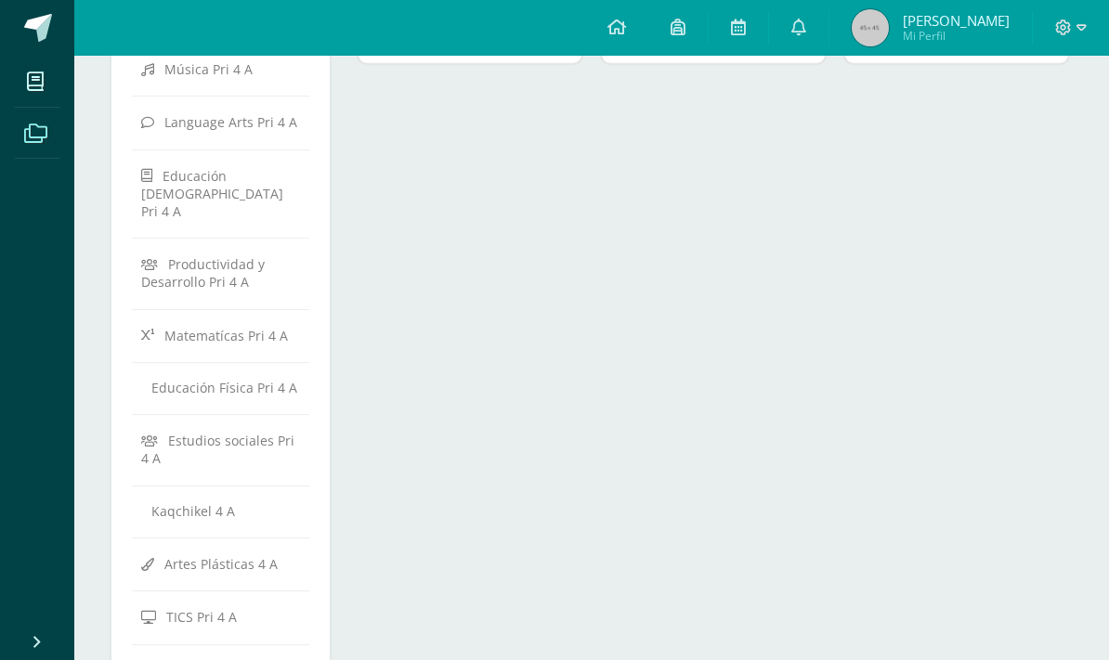
click at [248, 318] on link "Matematícas Pri 4 A" at bounding box center [220, 334] width 159 height 33
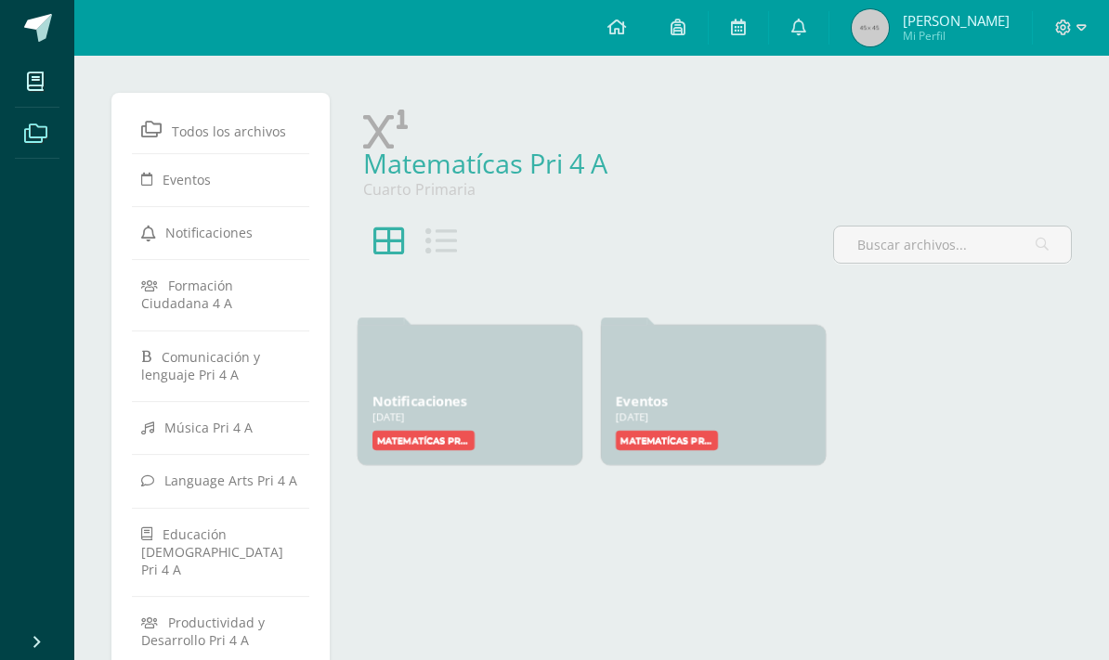
click at [768, 39] on link at bounding box center [737, 28] width 59 height 56
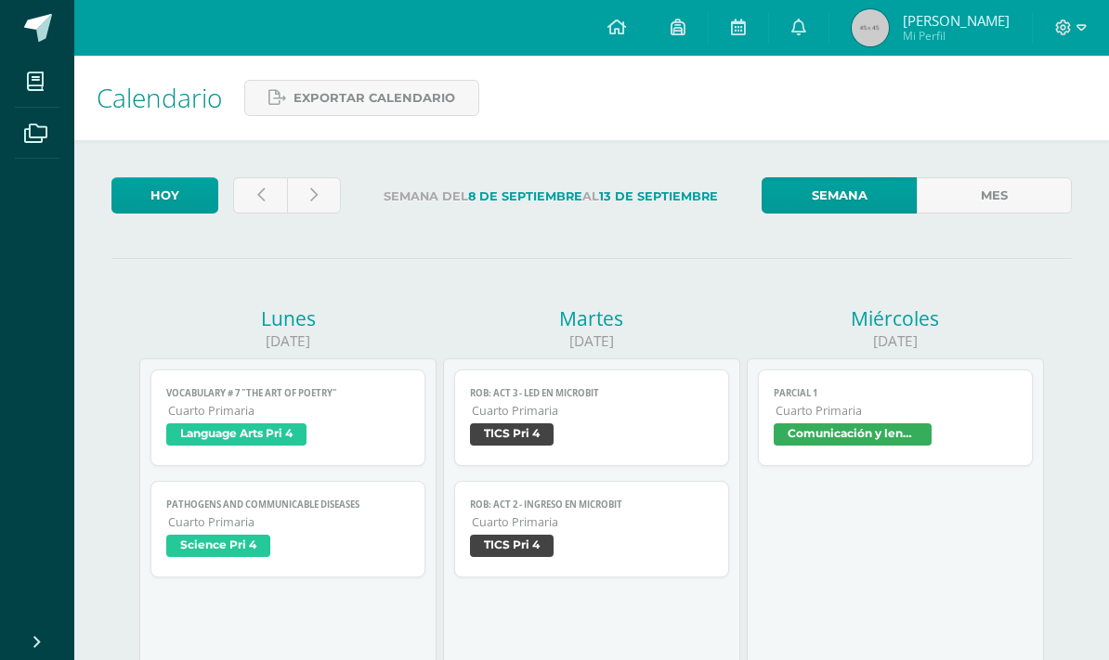
click at [685, 33] on icon at bounding box center [677, 27] width 15 height 17
click at [648, 32] on link at bounding box center [616, 28] width 63 height 56
